Goal: Transaction & Acquisition: Purchase product/service

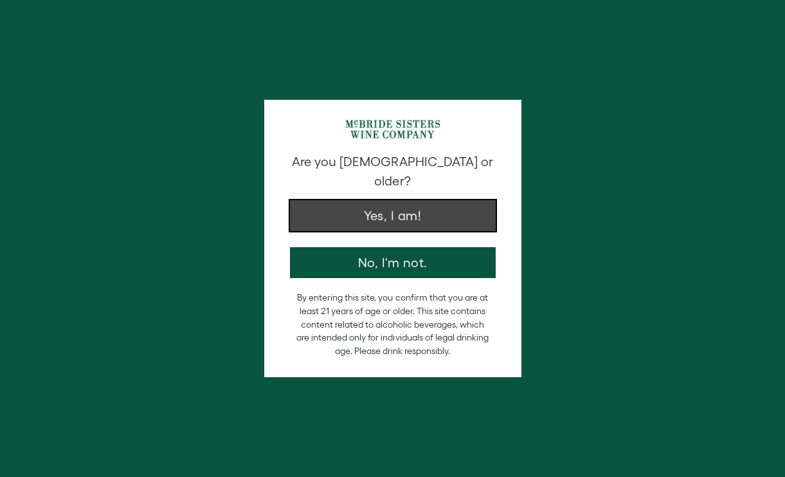
click at [418, 200] on button "Yes, I am!" at bounding box center [393, 215] width 206 height 31
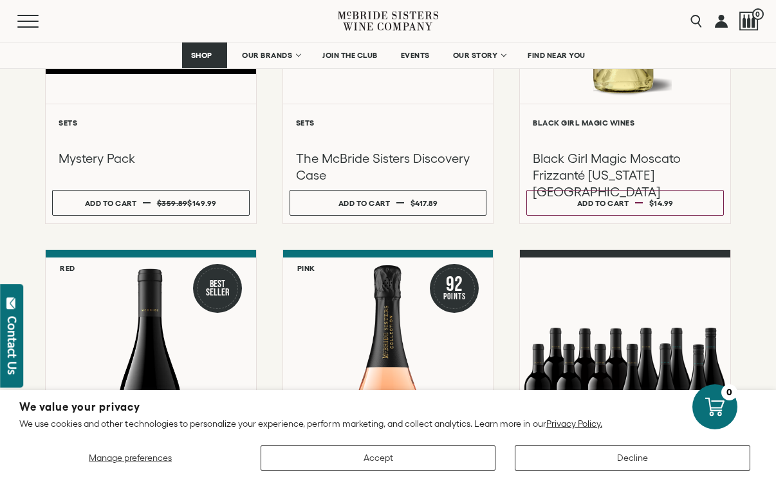
scroll to position [423, 0]
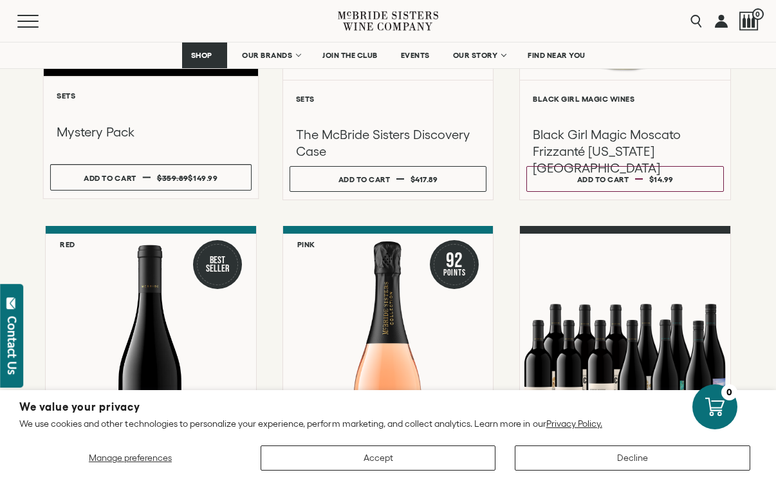
click at [154, 147] on div "Mystery Pack" at bounding box center [150, 129] width 201 height 58
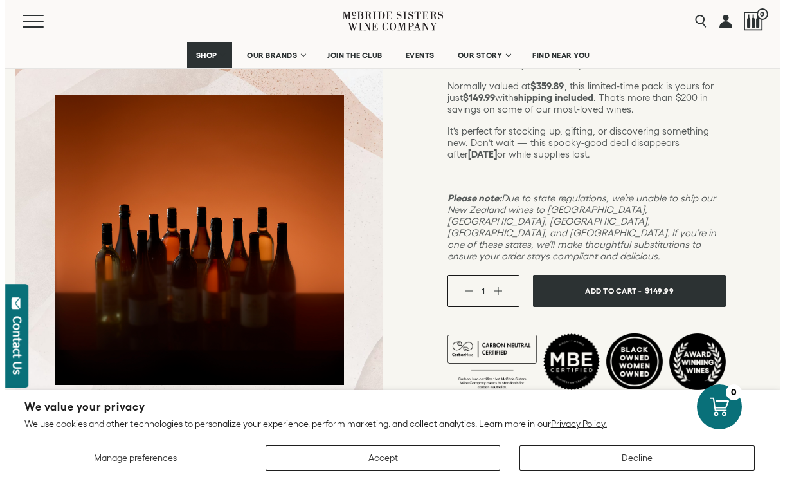
scroll to position [270, 0]
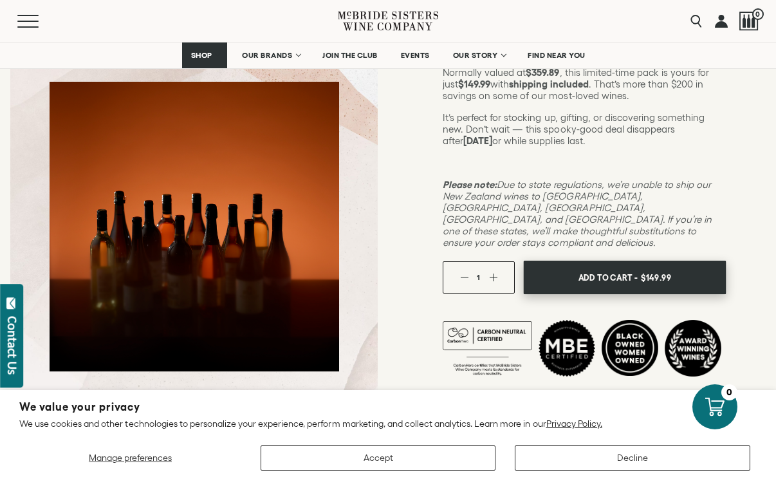
click at [558, 263] on button "Add To Cart - $149.99" at bounding box center [624, 277] width 203 height 34
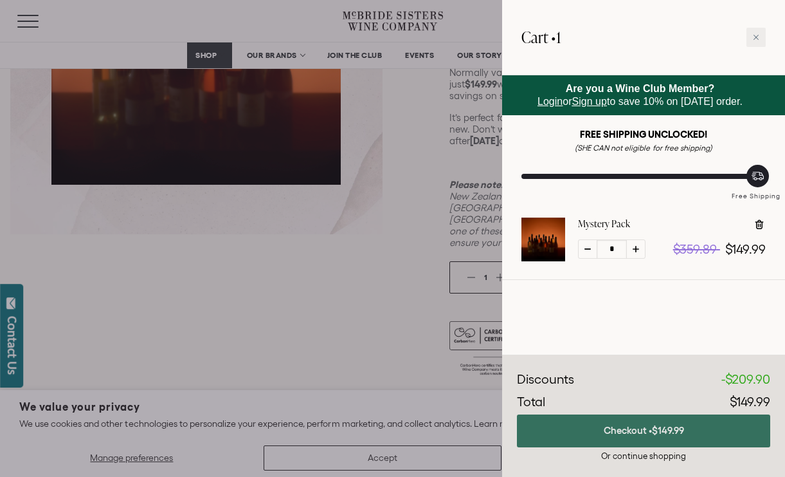
click at [639, 440] on button "Checkout • $149.99" at bounding box center [643, 430] width 253 height 33
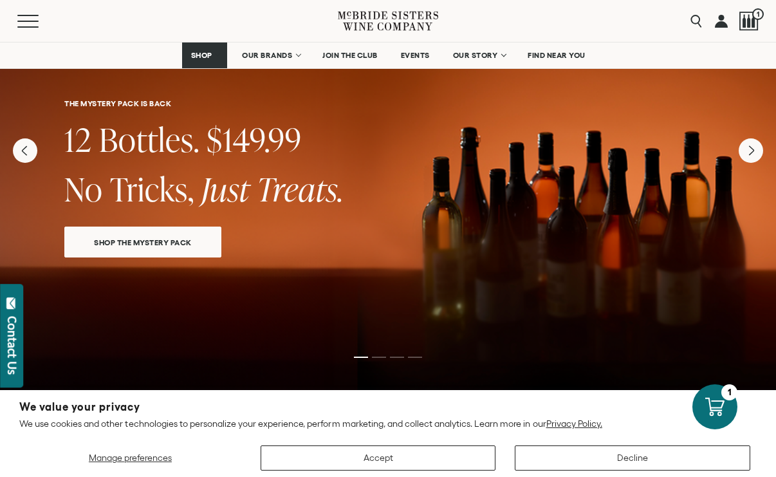
scroll to position [5, 0]
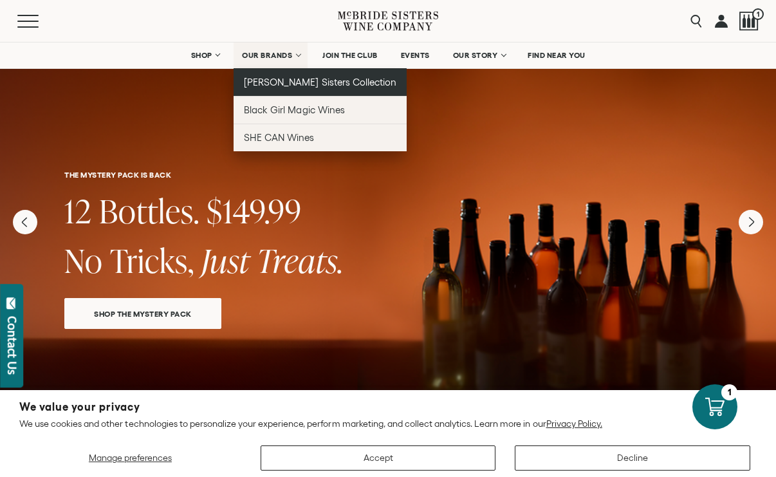
click at [269, 75] on link "[PERSON_NAME] Sisters Collection" at bounding box center [319, 82] width 173 height 28
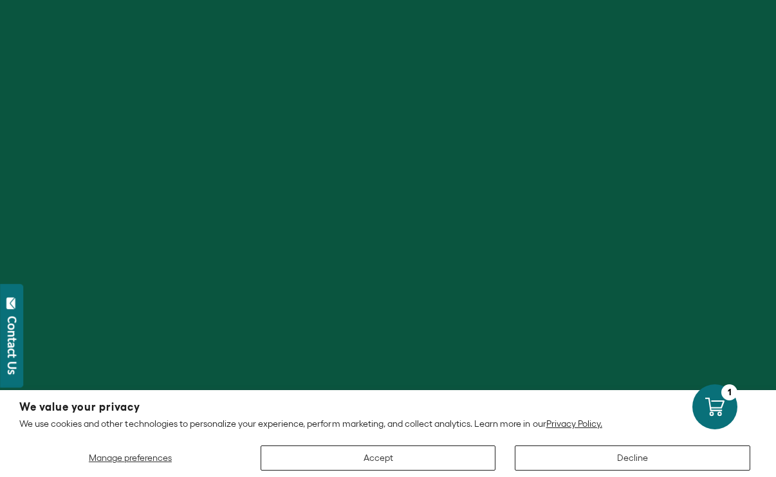
scroll to position [72, 0]
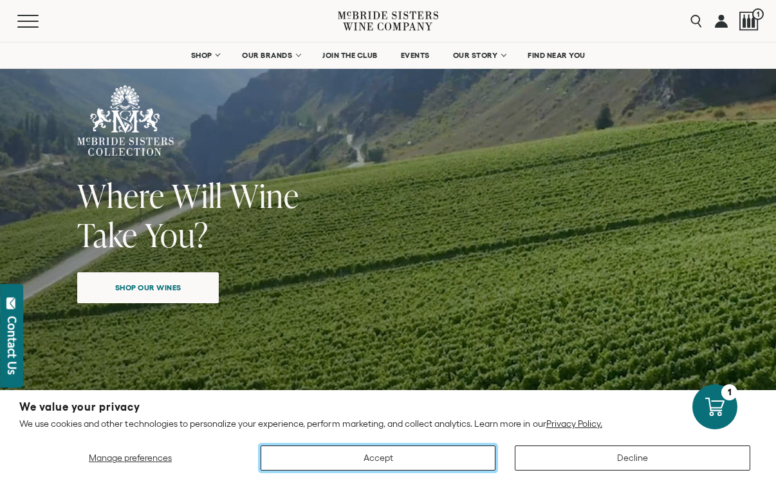
click at [426, 453] on button "Accept" at bounding box center [377, 457] width 235 height 25
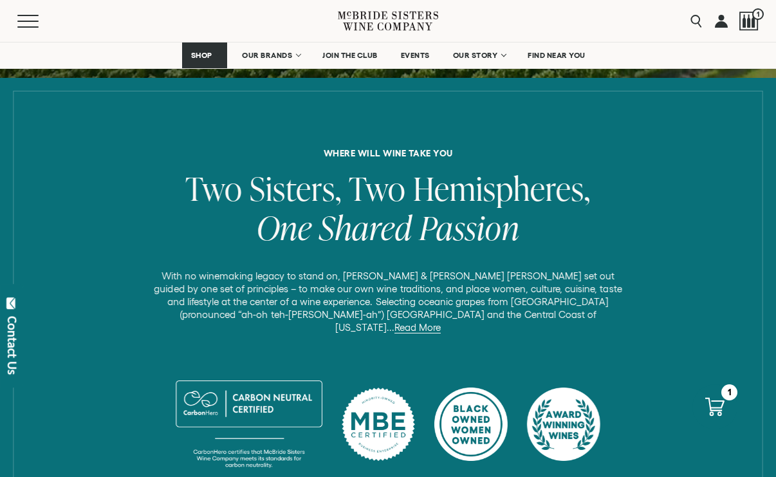
scroll to position [450, 0]
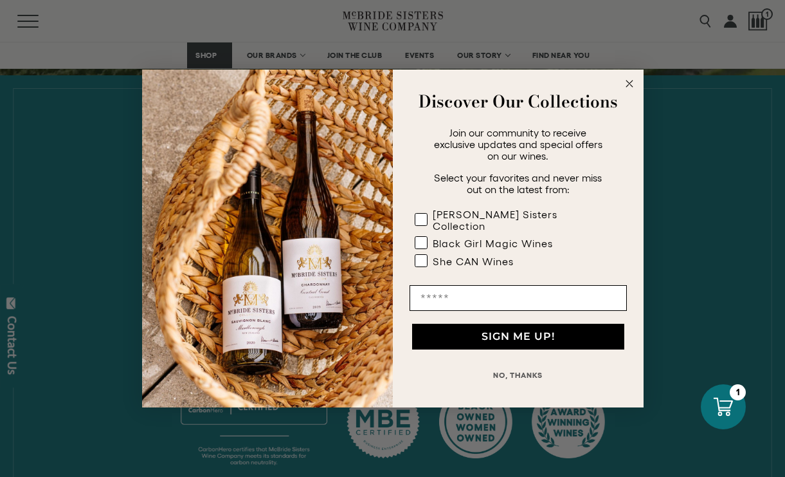
click at [629, 91] on circle "Close dialog" at bounding box center [629, 84] width 15 height 15
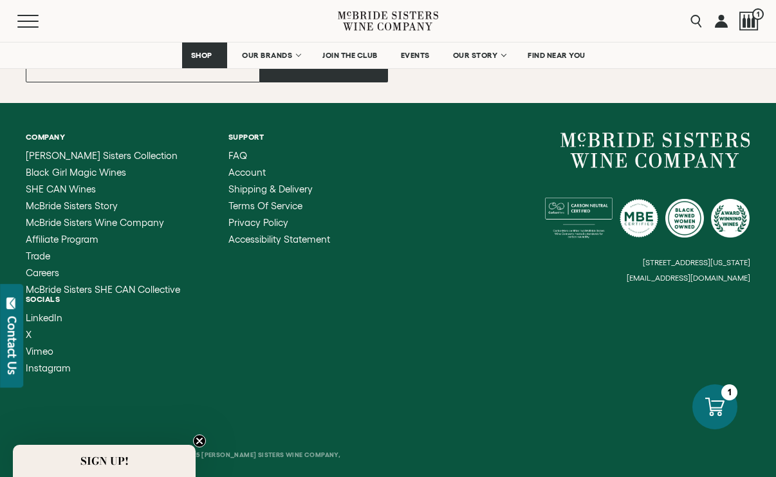
scroll to position [5953, 0]
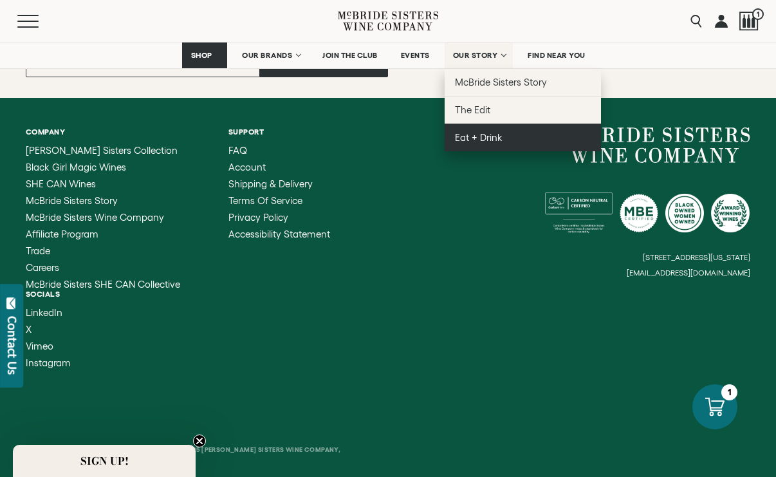
click at [488, 136] on span "Eat + Drink" at bounding box center [479, 137] width 48 height 11
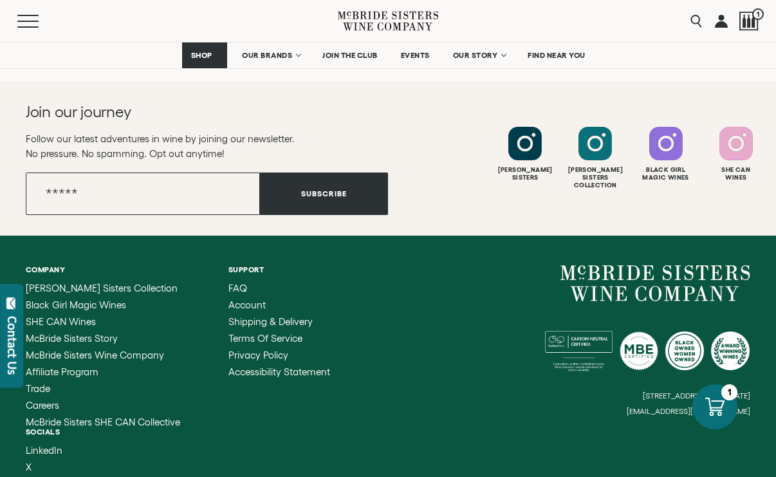
scroll to position [3470, 0]
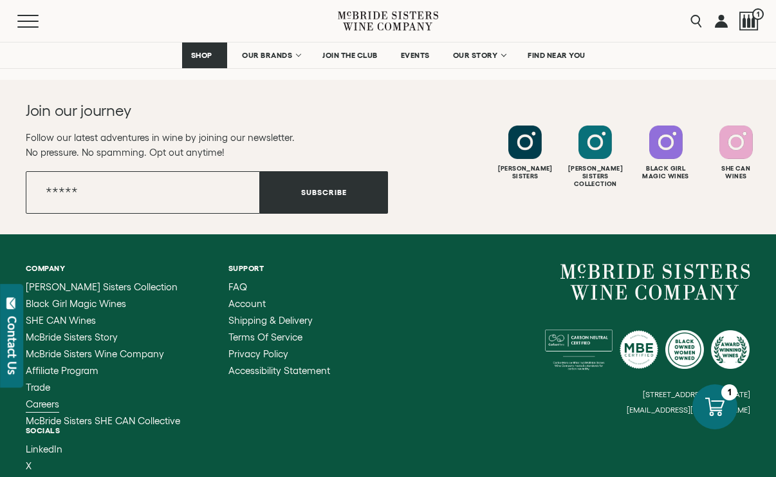
click at [45, 405] on span "Careers" at bounding box center [42, 403] width 33 height 11
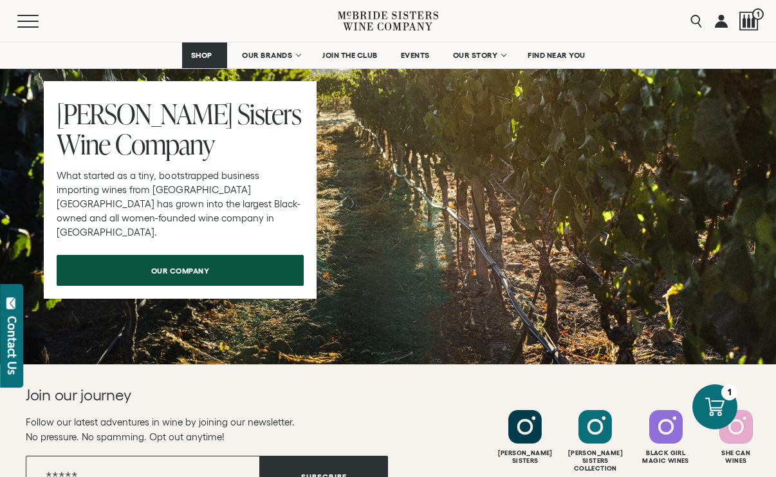
scroll to position [1024, 0]
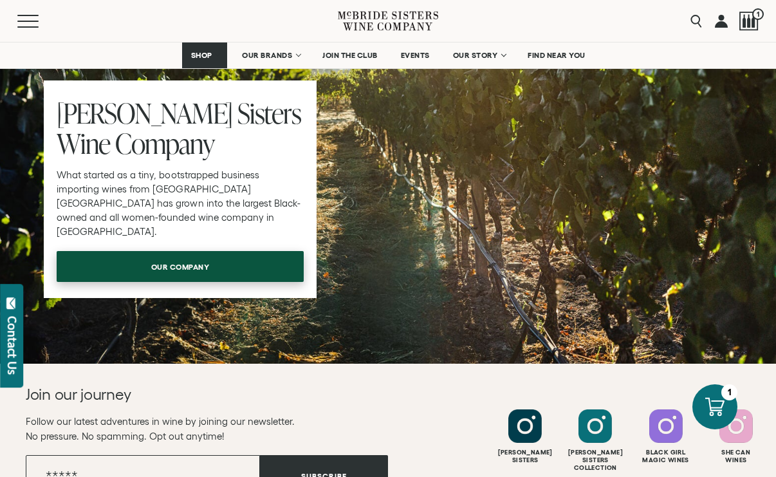
click at [250, 266] on link "our company" at bounding box center [180, 266] width 247 height 31
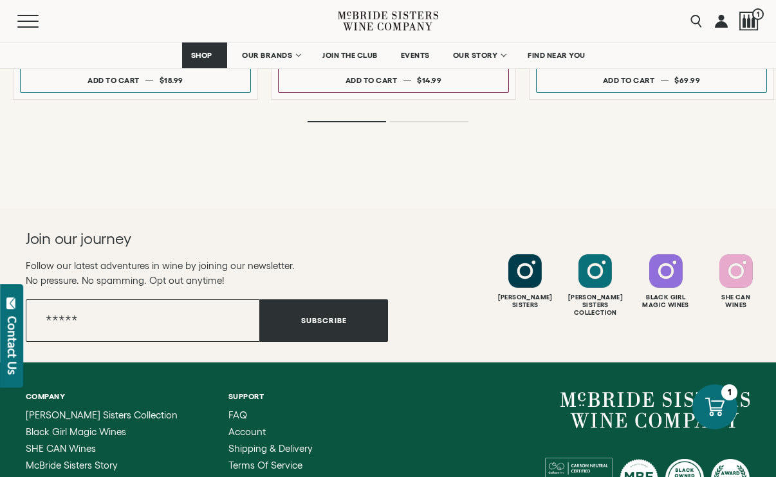
scroll to position [2388, 0]
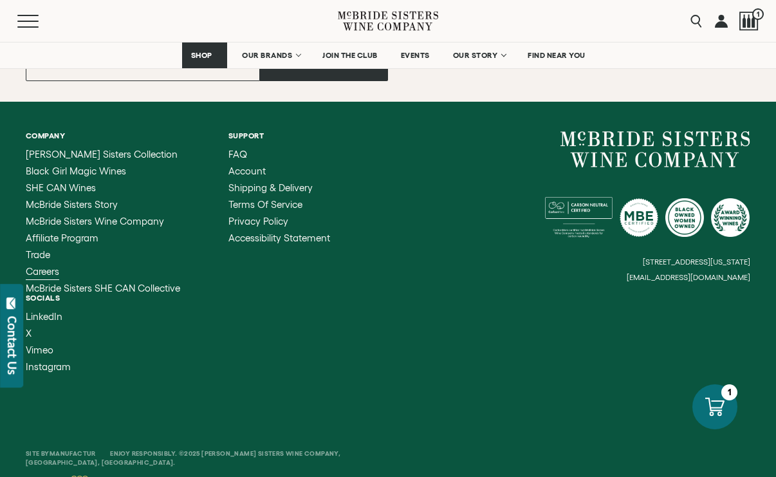
click at [48, 266] on span "Careers" at bounding box center [42, 271] width 33 height 11
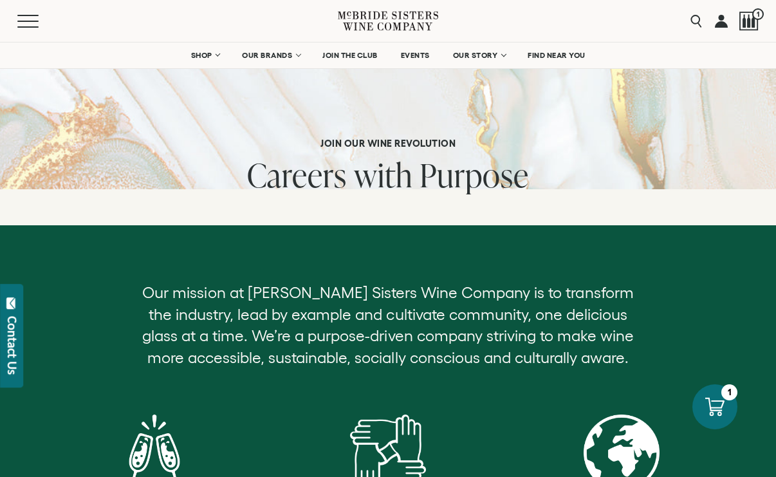
click at [368, 181] on span "with" at bounding box center [383, 174] width 59 height 44
